Goal: Navigation & Orientation: Find specific page/section

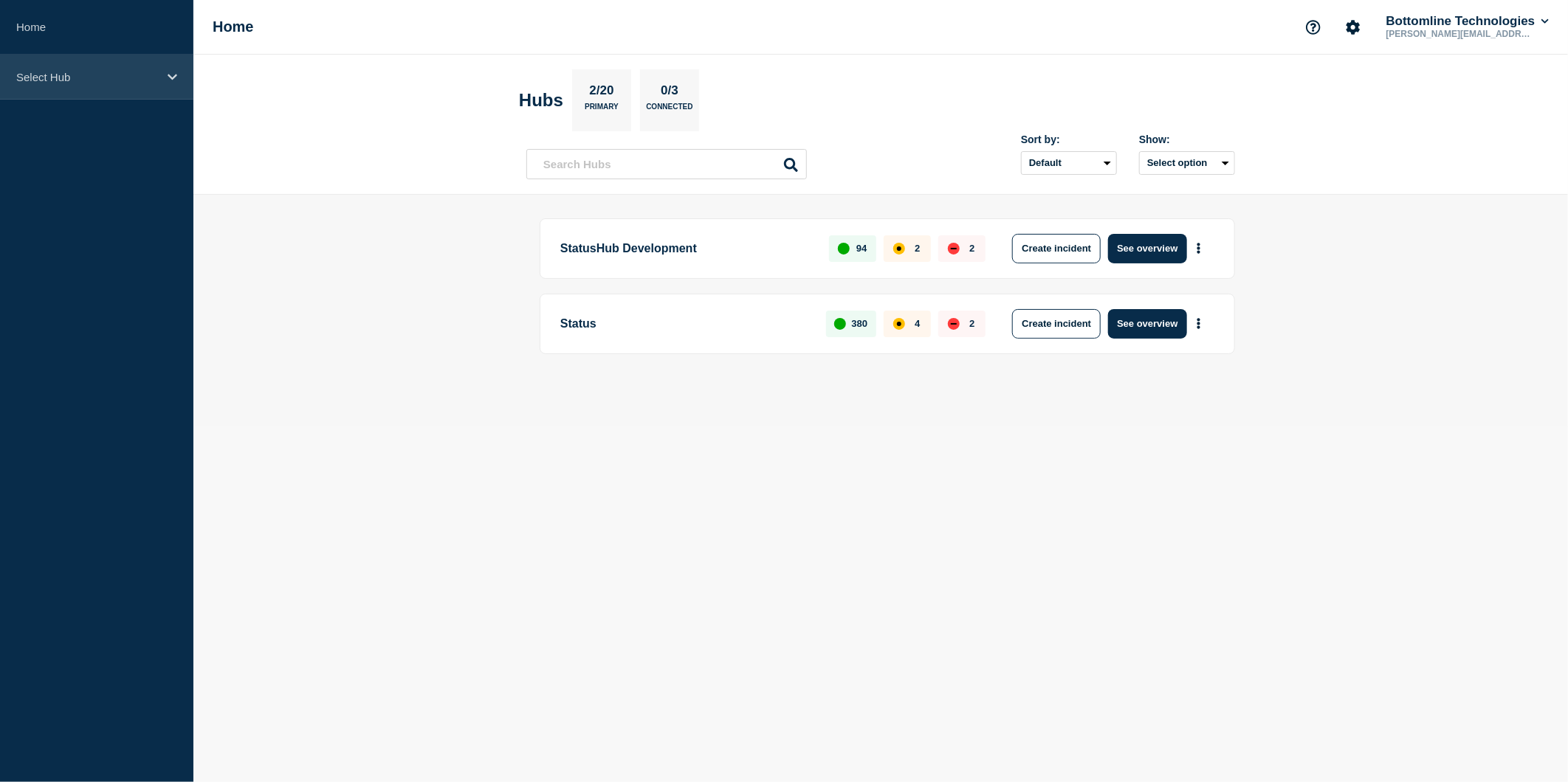
click at [181, 79] on div "Select Hub" at bounding box center [97, 77] width 193 height 45
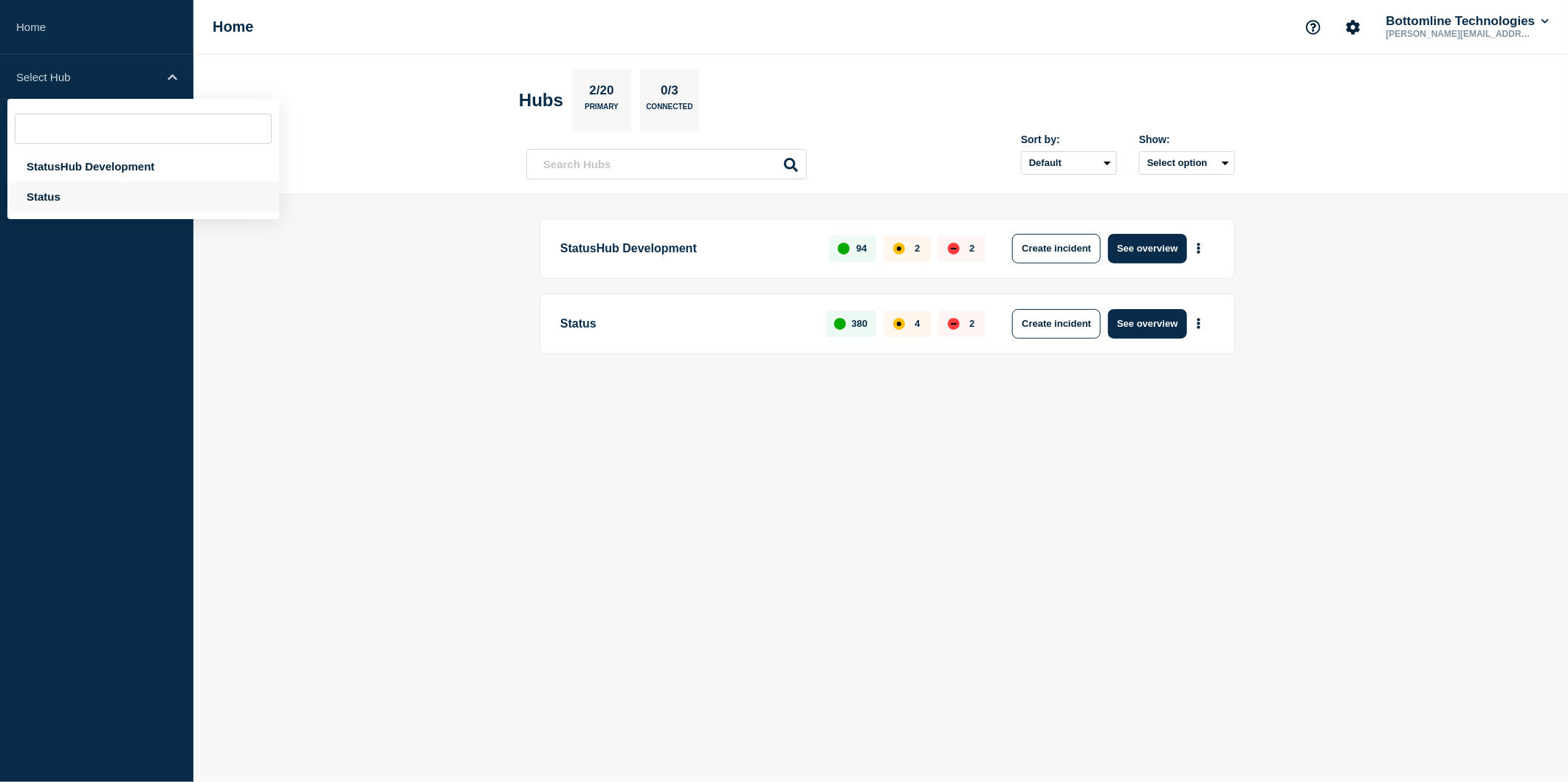
click at [31, 181] on div "Status" at bounding box center [144, 196] width 272 height 30
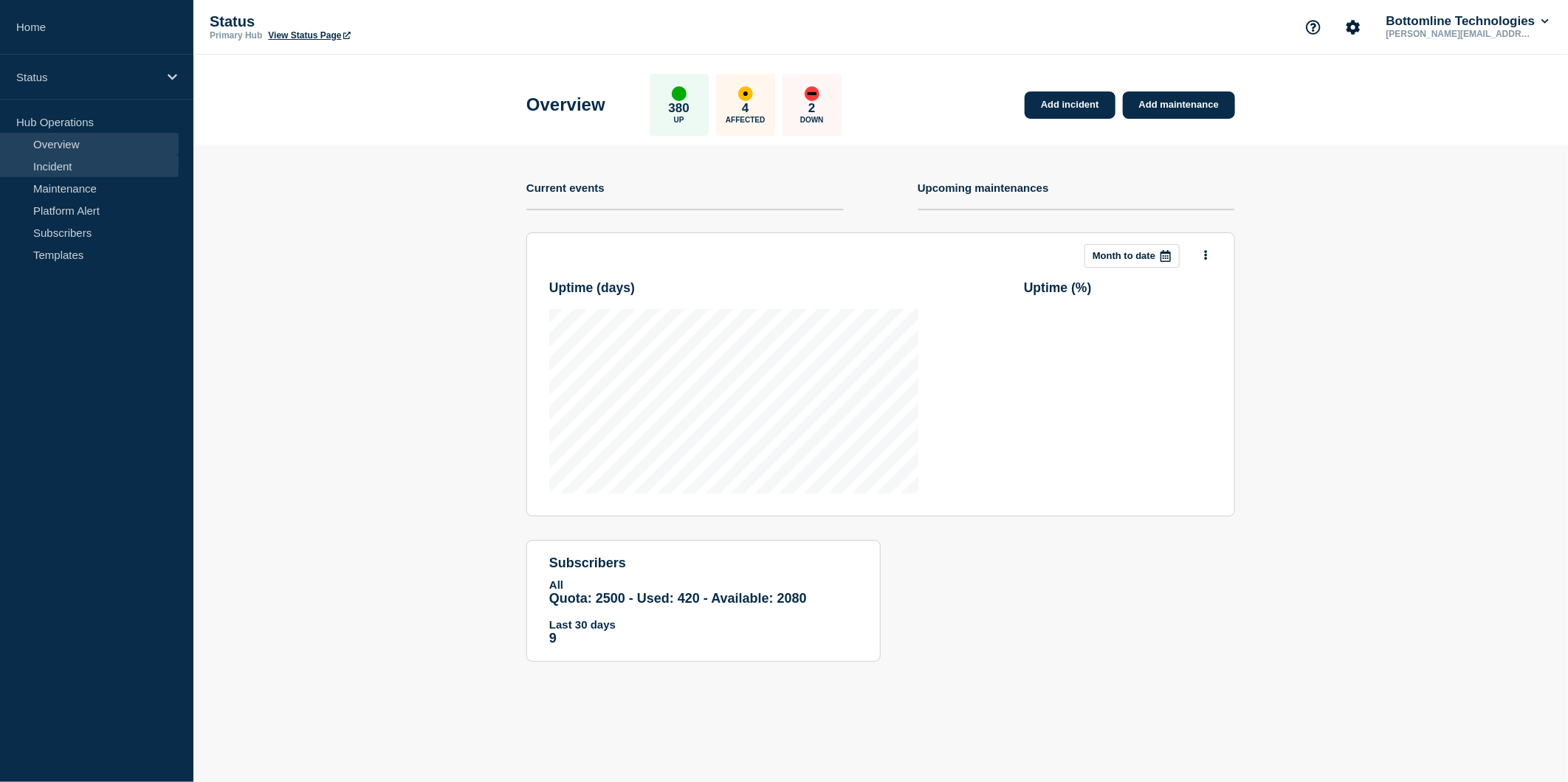
click at [76, 163] on link "Incident" at bounding box center [89, 165] width 179 height 22
